Goal: Information Seeking & Learning: Learn about a topic

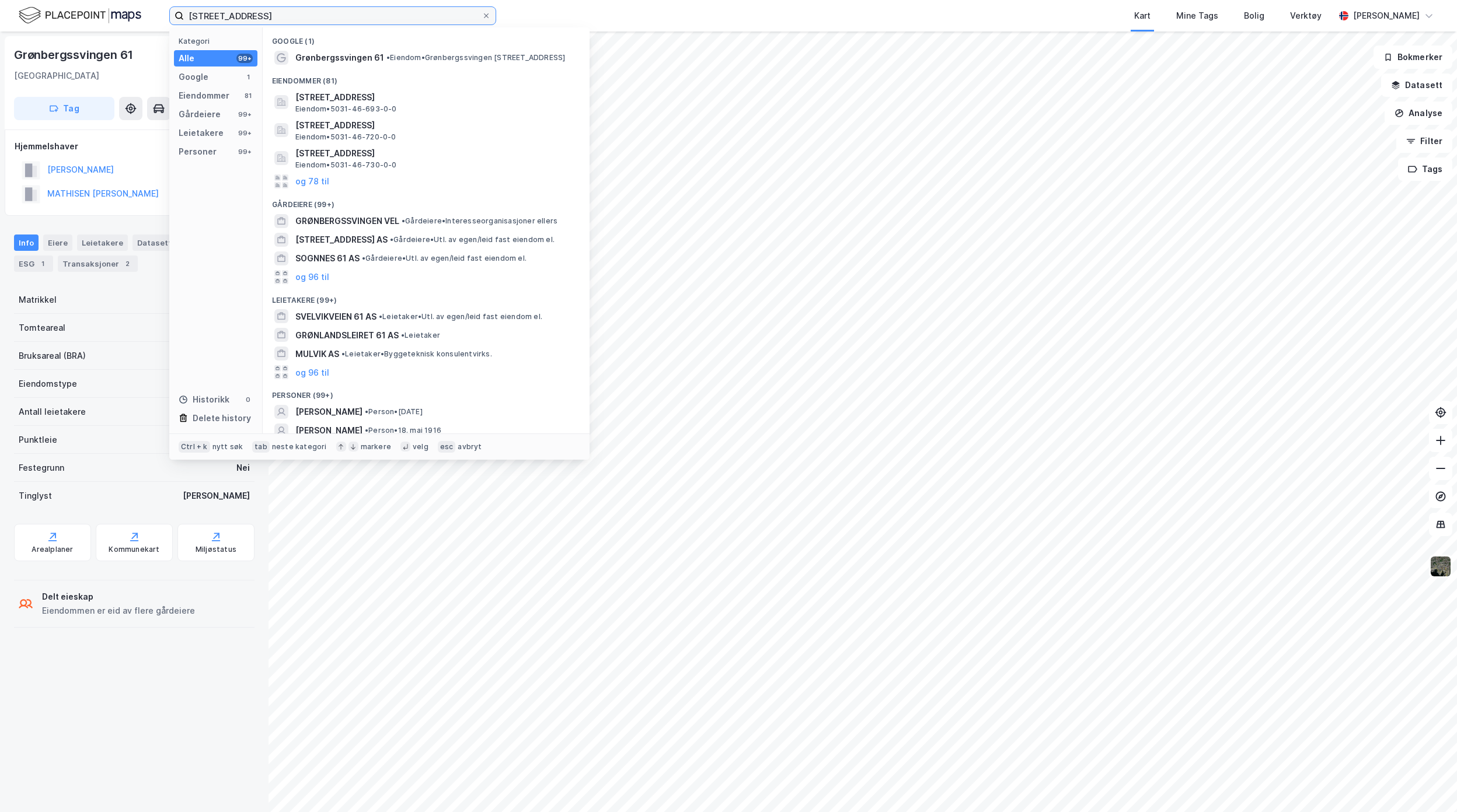
drag, startPoint x: 347, startPoint y: 17, endPoint x: -28, endPoint y: 14, distance: 375.0
click at [0, 14] on html "Grønbergssvingen 61, Malvik Kategori Alle 99+ Google 1 Eiendommer 81 Gårdeiere …" at bounding box center [728, 406] width 1457 height 812
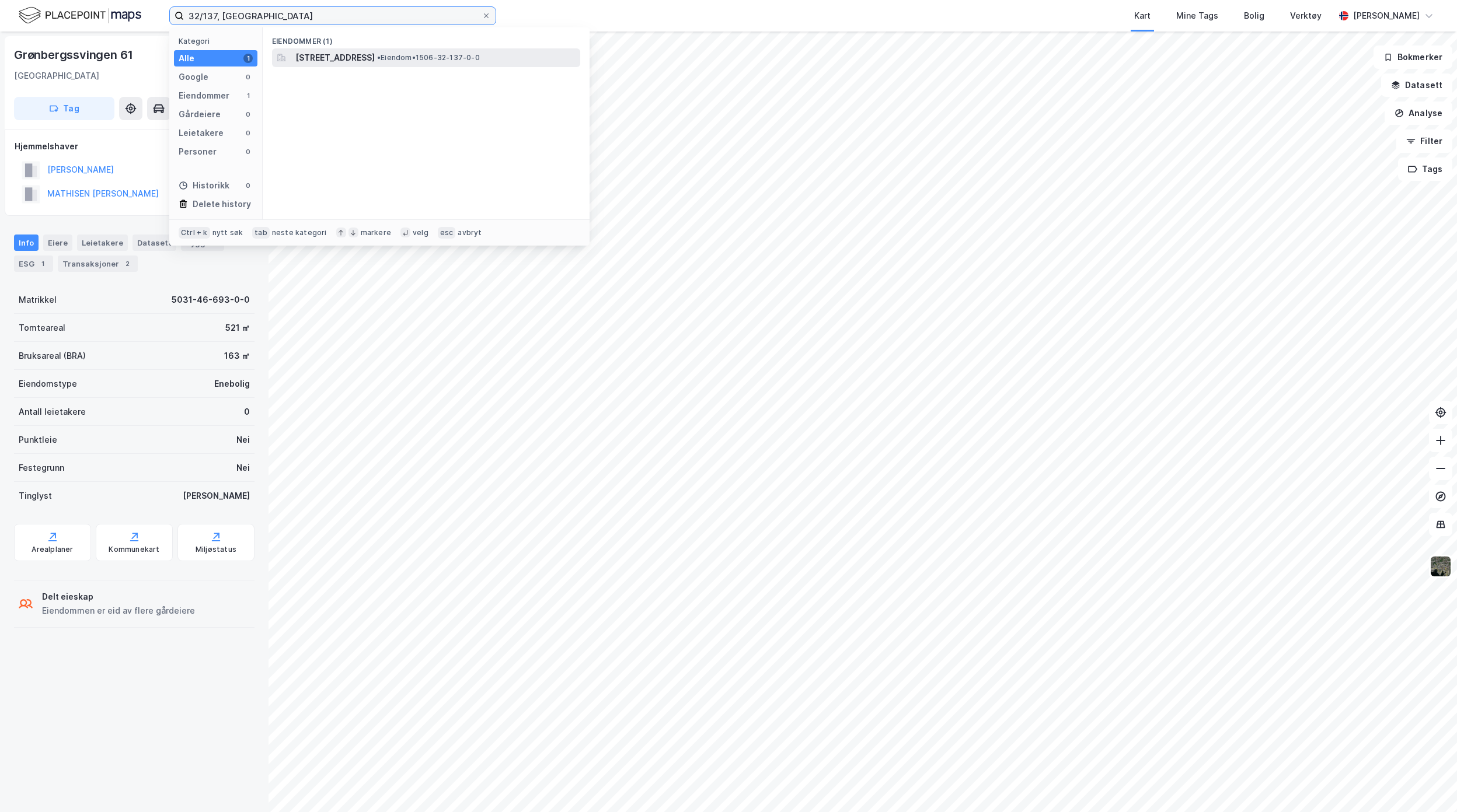
type input "32/137, [GEOGRAPHIC_DATA]"
click at [348, 56] on span "[STREET_ADDRESS]" at bounding box center [335, 58] width 79 height 14
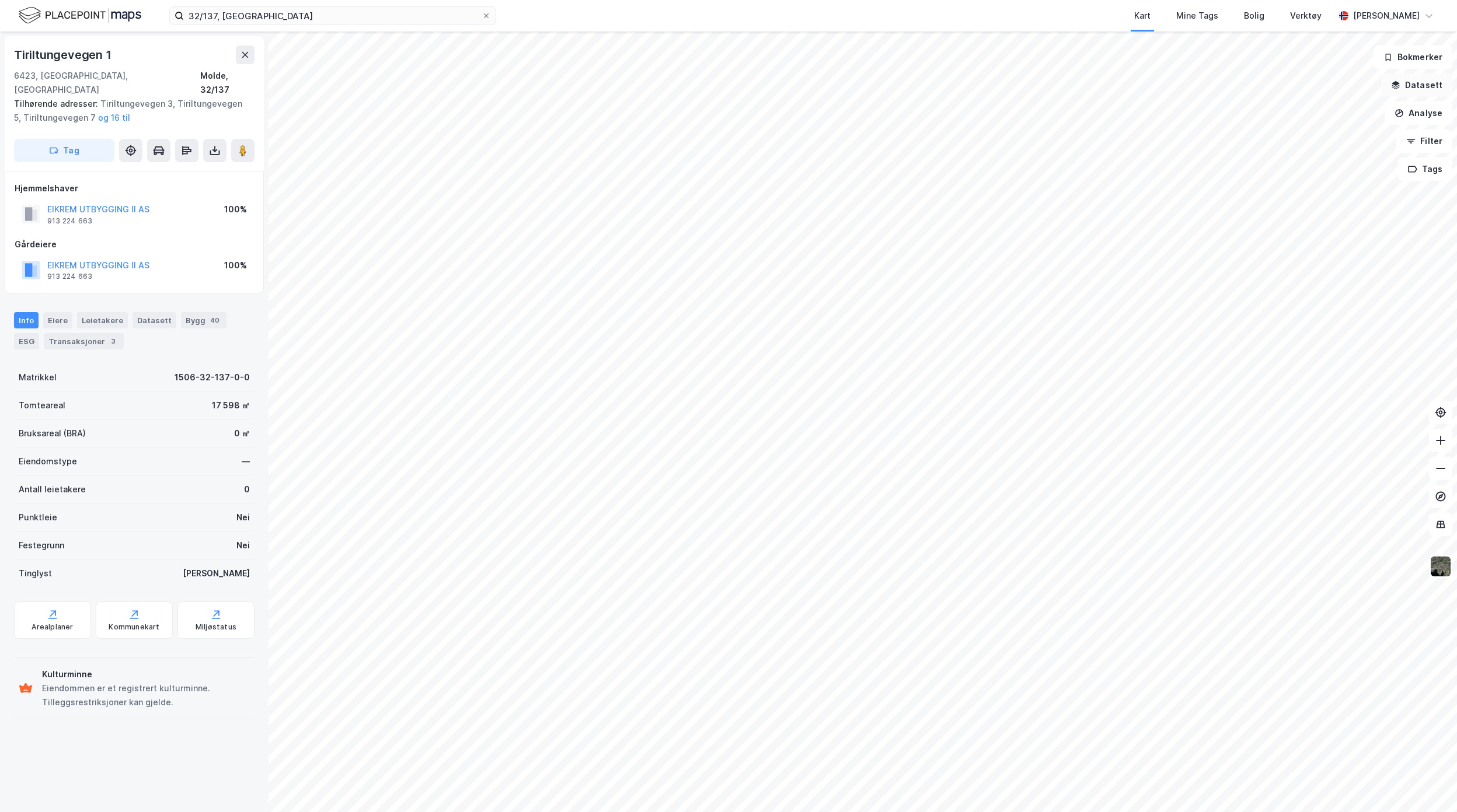
click at [1432, 91] on button "Datasett" at bounding box center [1416, 85] width 71 height 23
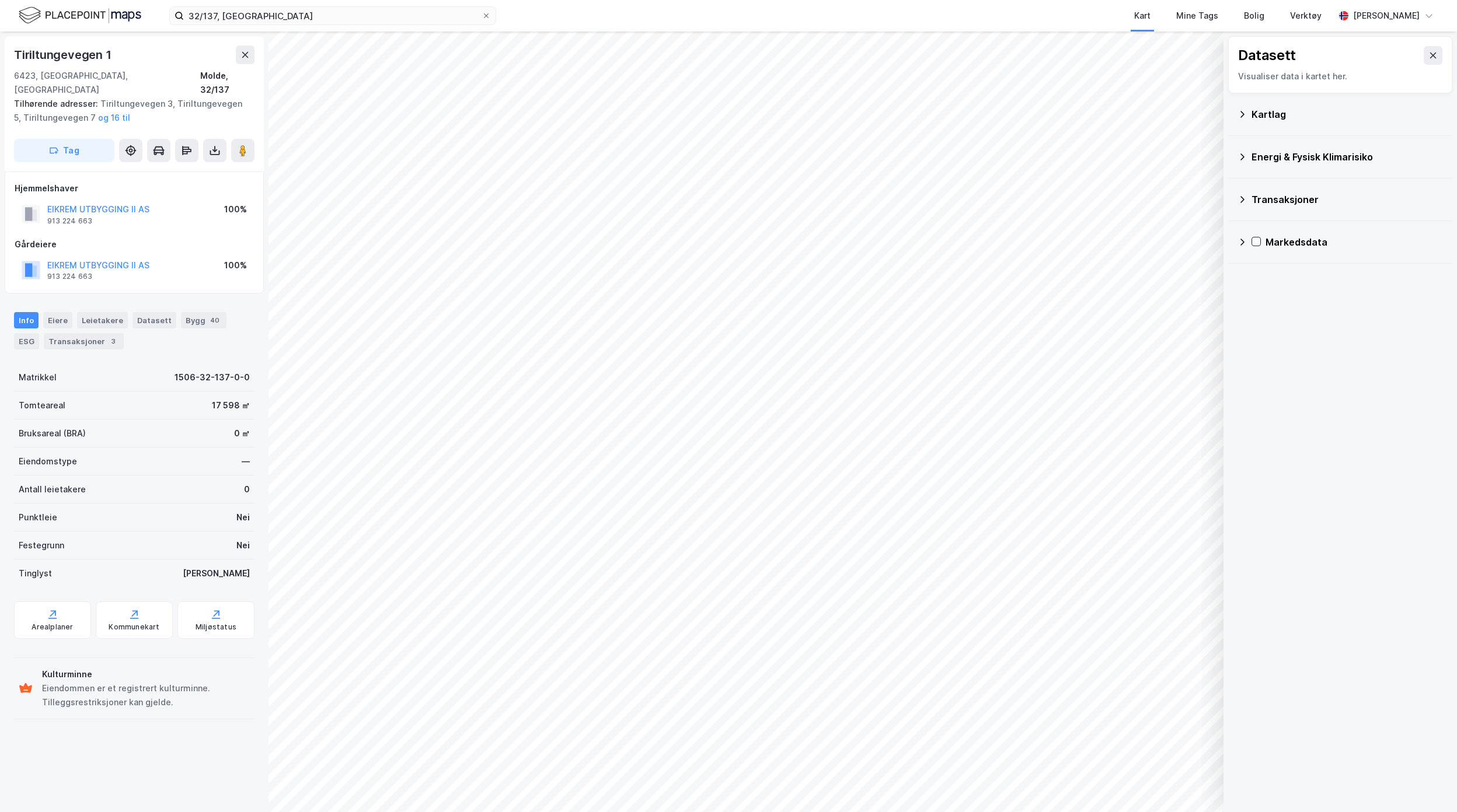
click at [1252, 109] on div "Kartlag" at bounding box center [1346, 114] width 191 height 14
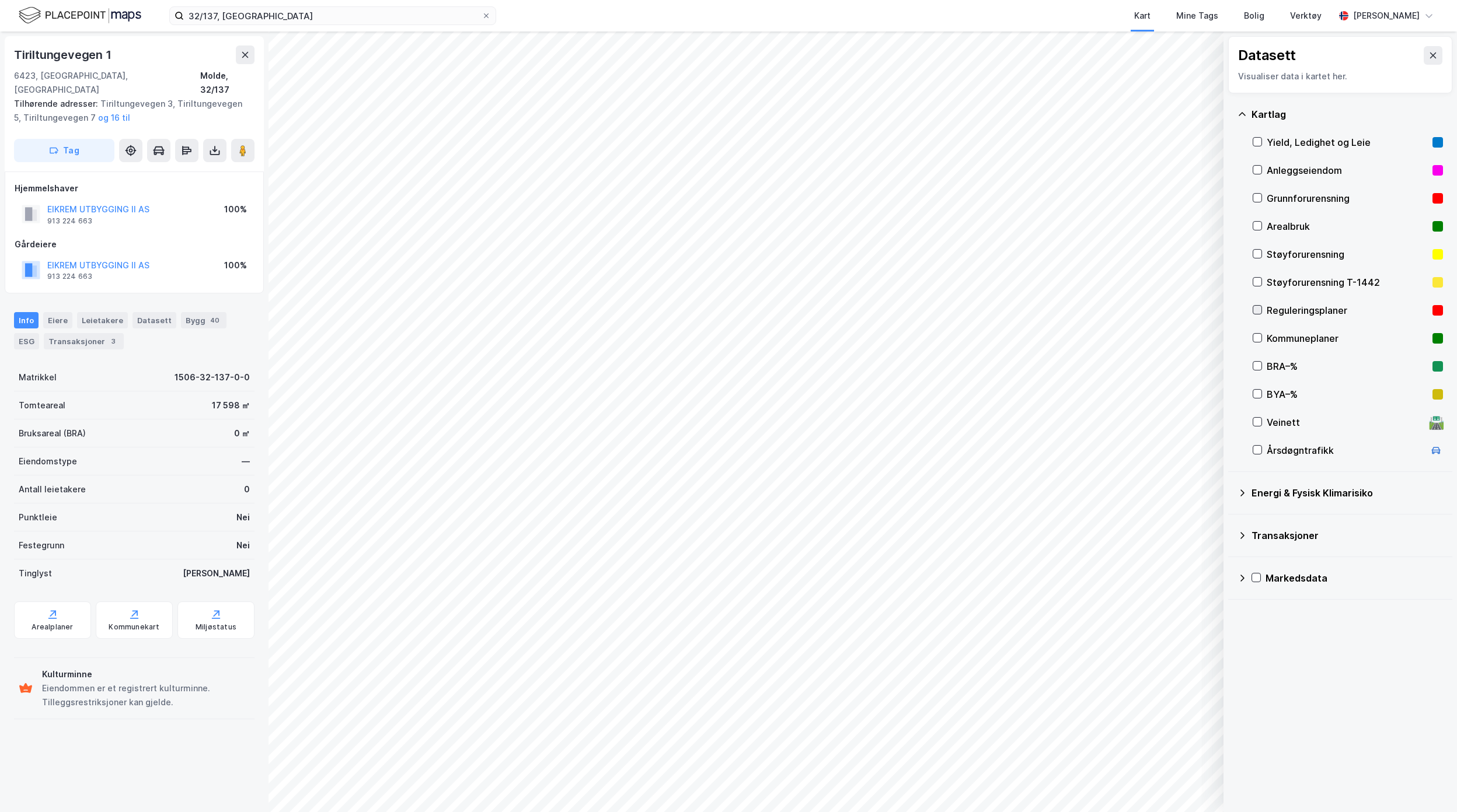
click at [1255, 309] on icon at bounding box center [1257, 309] width 8 height 8
click at [57, 622] on div "Arealplaner" at bounding box center [52, 627] width 41 height 9
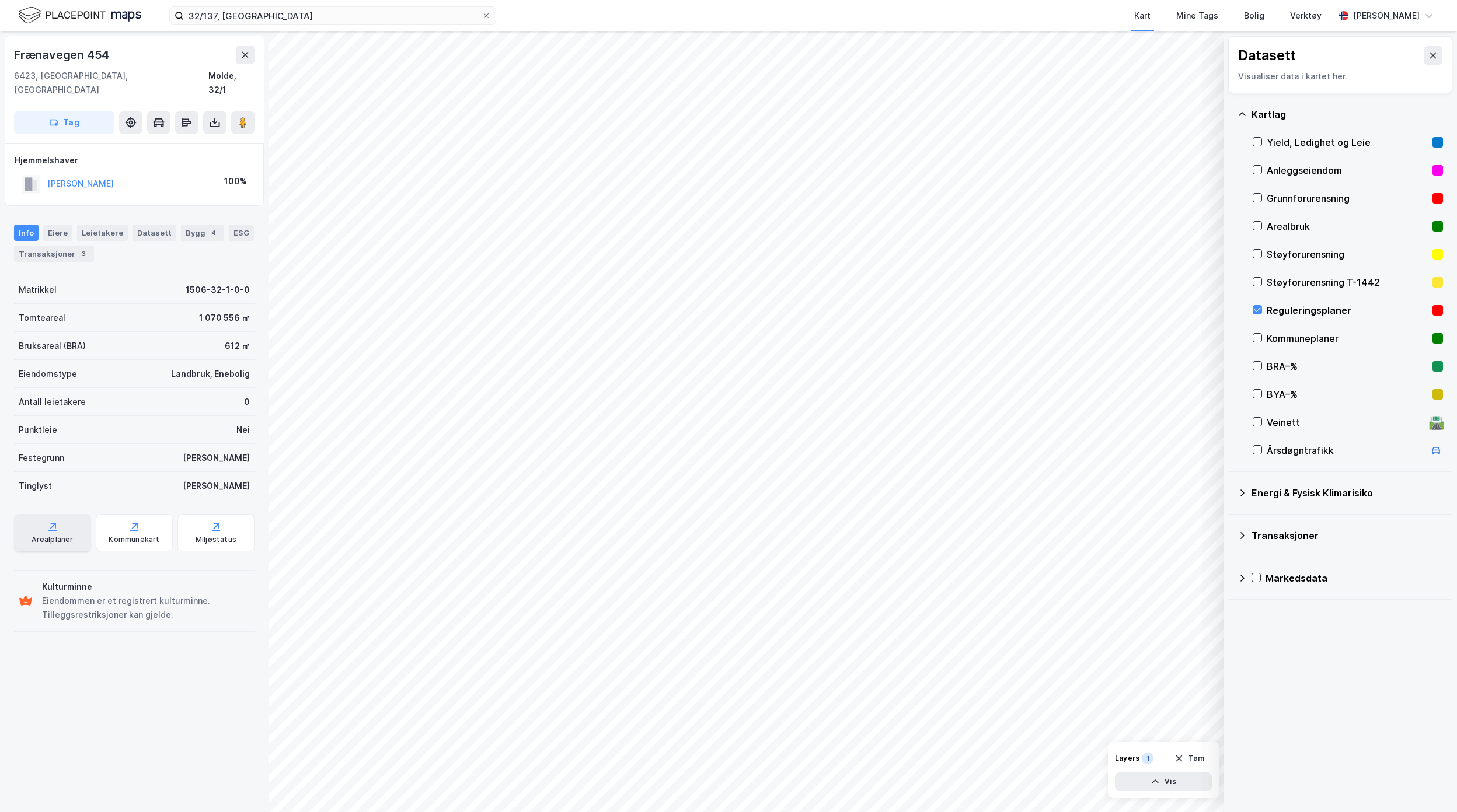
click at [65, 514] on div "Arealplaner" at bounding box center [52, 533] width 77 height 37
click at [225, 111] on button at bounding box center [214, 122] width 23 height 23
click at [216, 136] on div "Last ned grunnbok" at bounding box center [164, 145] width 124 height 19
